Goal: Check status: Check status

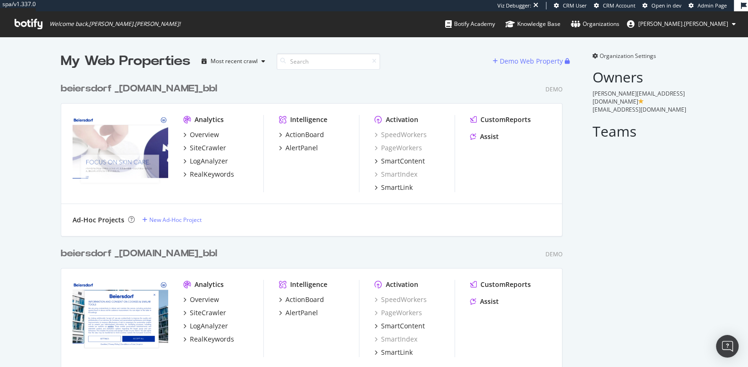
scroll to position [15103, 509]
click at [314, 56] on input at bounding box center [329, 61] width 104 height 16
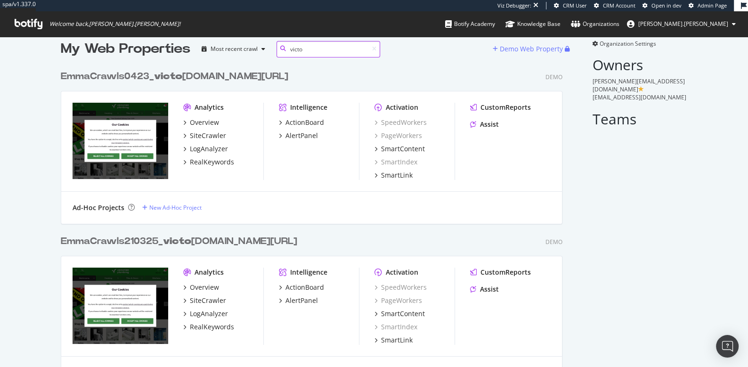
scroll to position [0, 0]
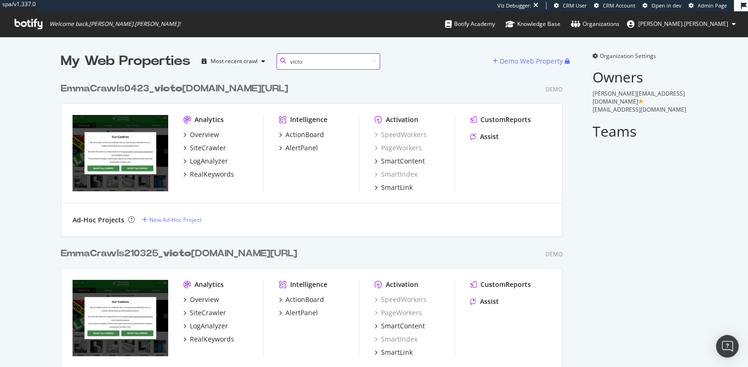
type input "victo"
click at [139, 86] on div "EmmaCrawls0423_ victo rianplumbing.co.uk/_bbl" at bounding box center [175, 89] width 228 height 14
click at [127, 254] on div "EmmaCrawls210325_ victo rianplumbing.co.uk/_bbl" at bounding box center [179, 254] width 236 height 14
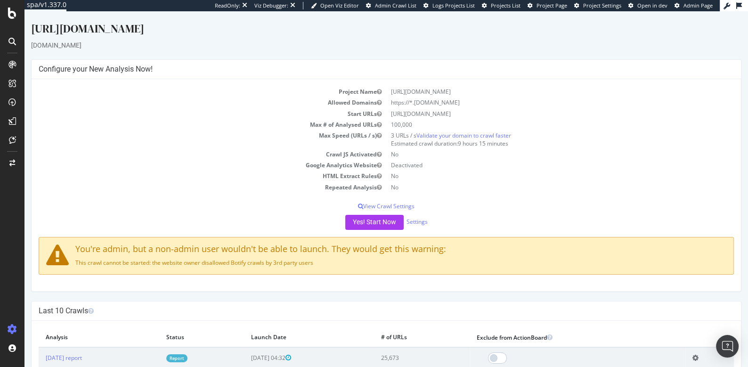
scroll to position [9, 0]
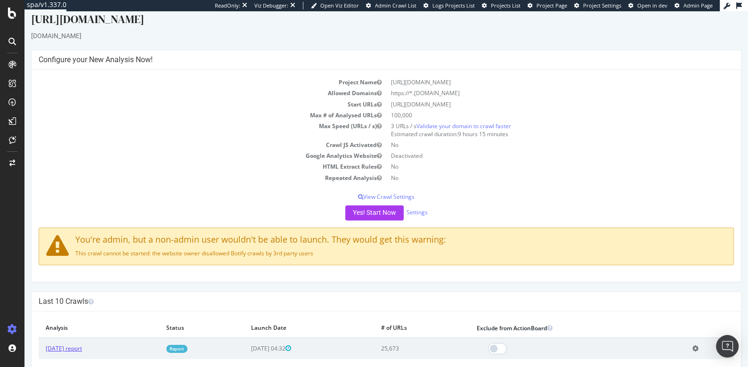
click at [77, 346] on link "[DATE] report" at bounding box center [64, 348] width 36 height 8
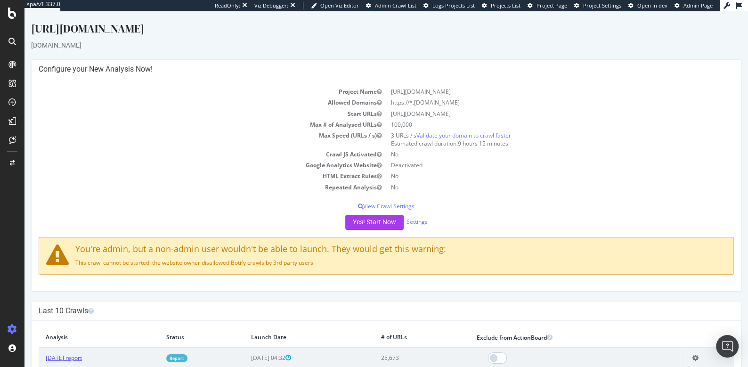
click at [61, 356] on link "[DATE] report" at bounding box center [64, 358] width 36 height 8
click at [71, 354] on link "2025 Mar. 24th report" at bounding box center [64, 358] width 36 height 8
